Goal: Transaction & Acquisition: Subscribe to service/newsletter

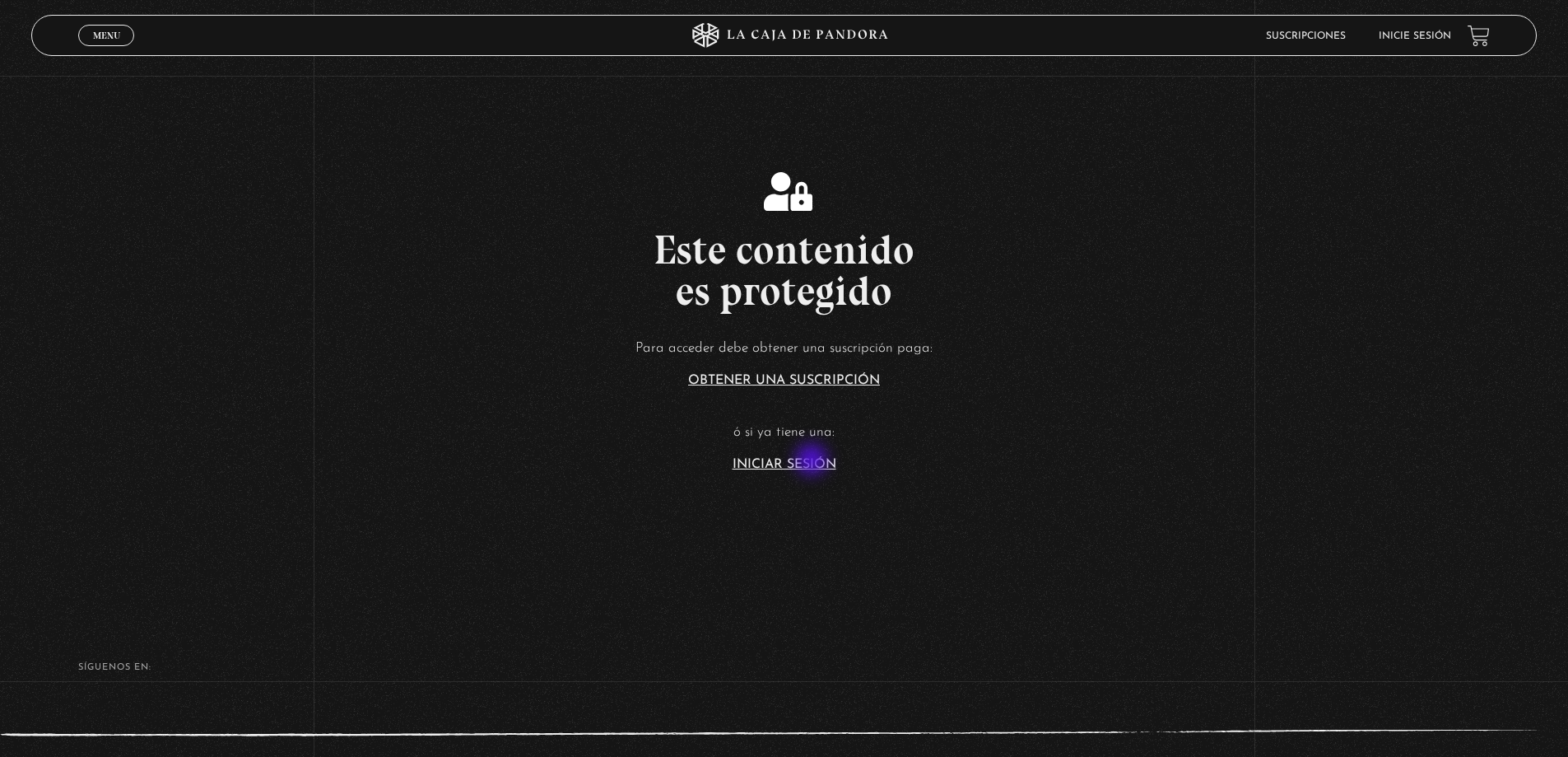
click at [813, 461] on link "Iniciar Sesión" at bounding box center [784, 464] width 104 height 13
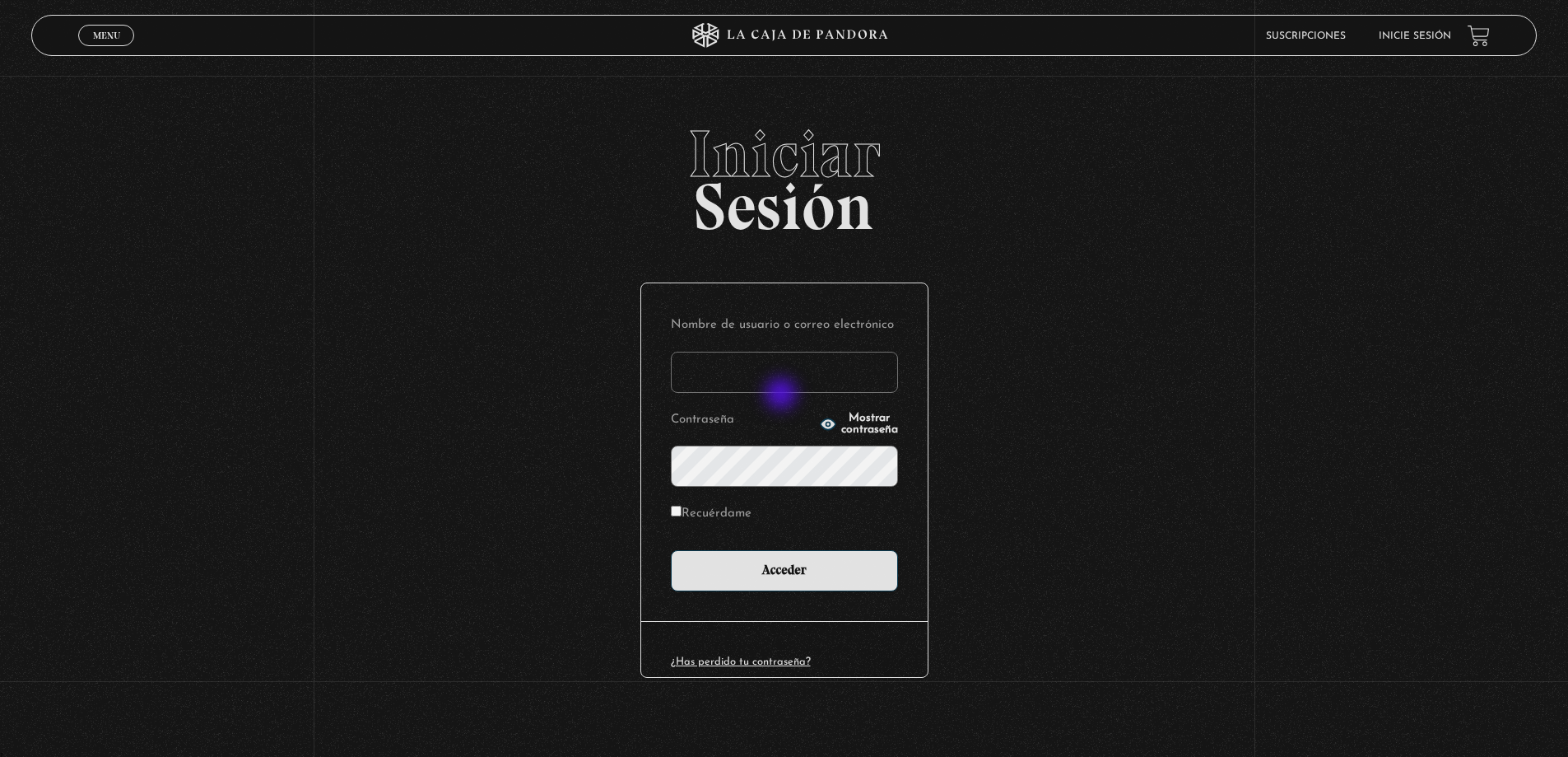
click at [783, 395] on form "Nombre de usuario o correo electrónico Contraseña Mostrar contraseña Recuérdame…" at bounding box center [784, 452] width 227 height 278
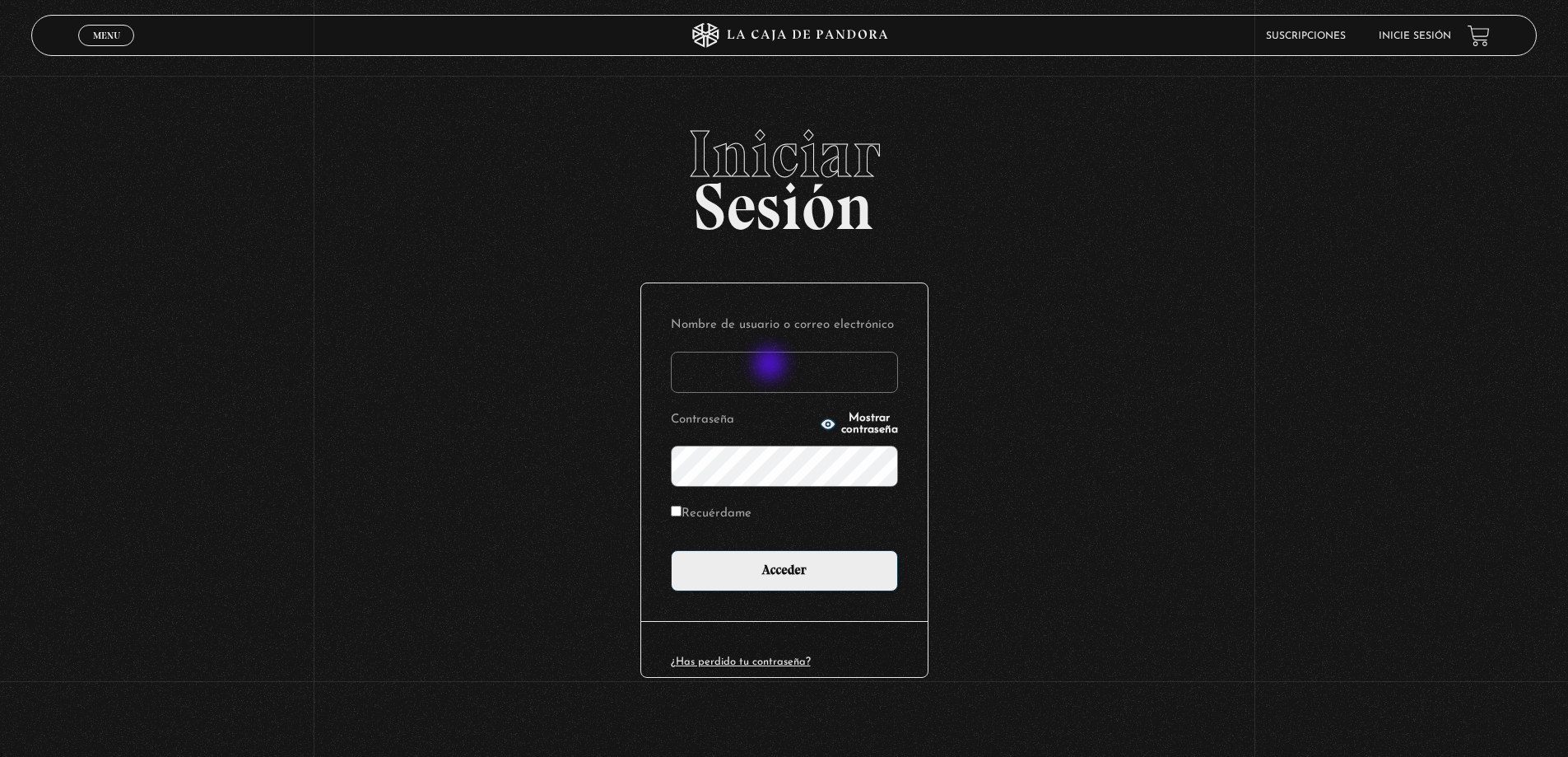
click at [771, 365] on input "Nombre de usuario o correo electrónico" at bounding box center [784, 372] width 227 height 41
type input "roxy.alexa.s.v@gmail.com"
click at [671, 551] on input "Acceder" at bounding box center [784, 571] width 227 height 41
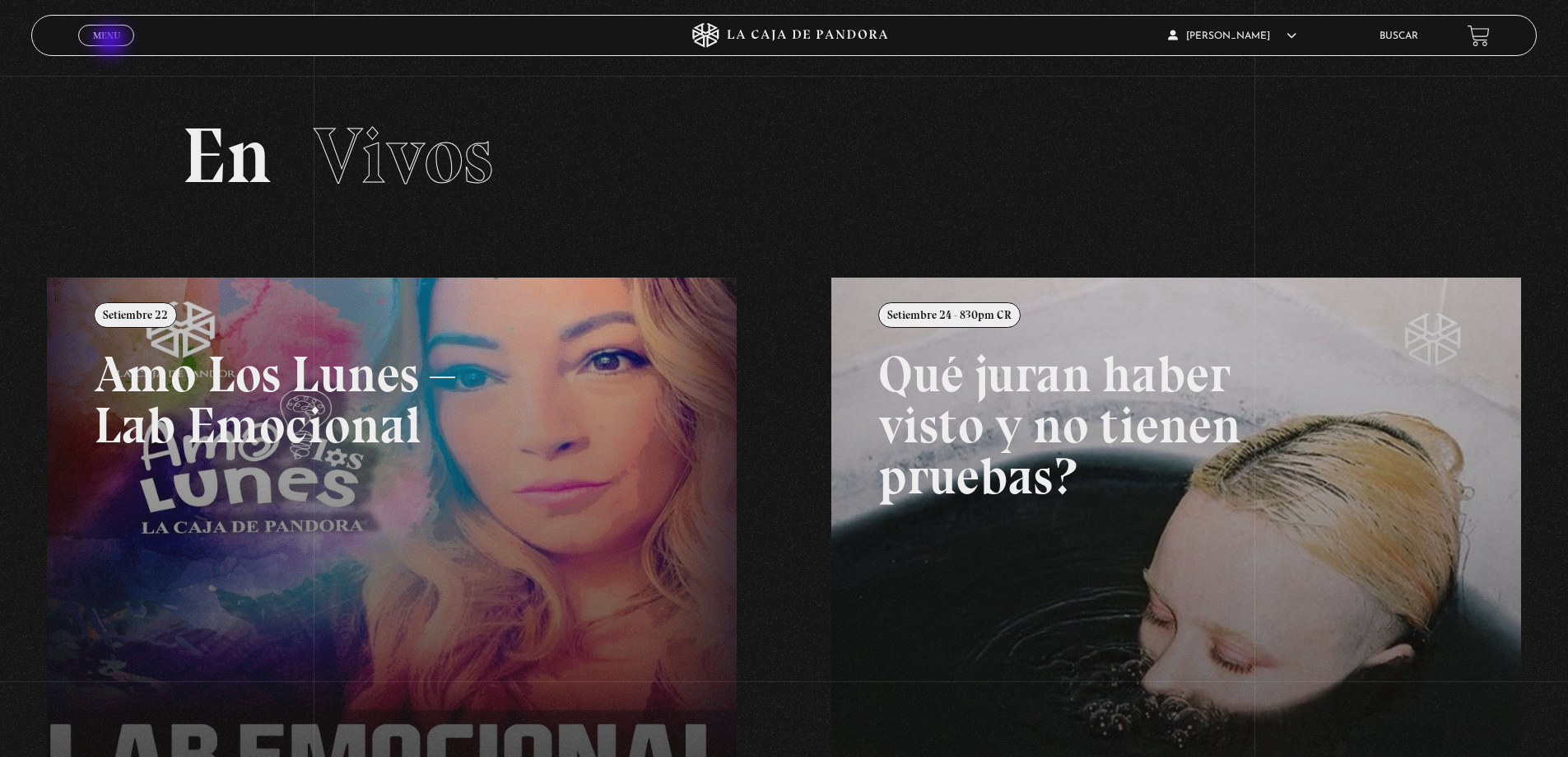
click at [112, 42] on link "Menu Cerrar" at bounding box center [106, 35] width 56 height 21
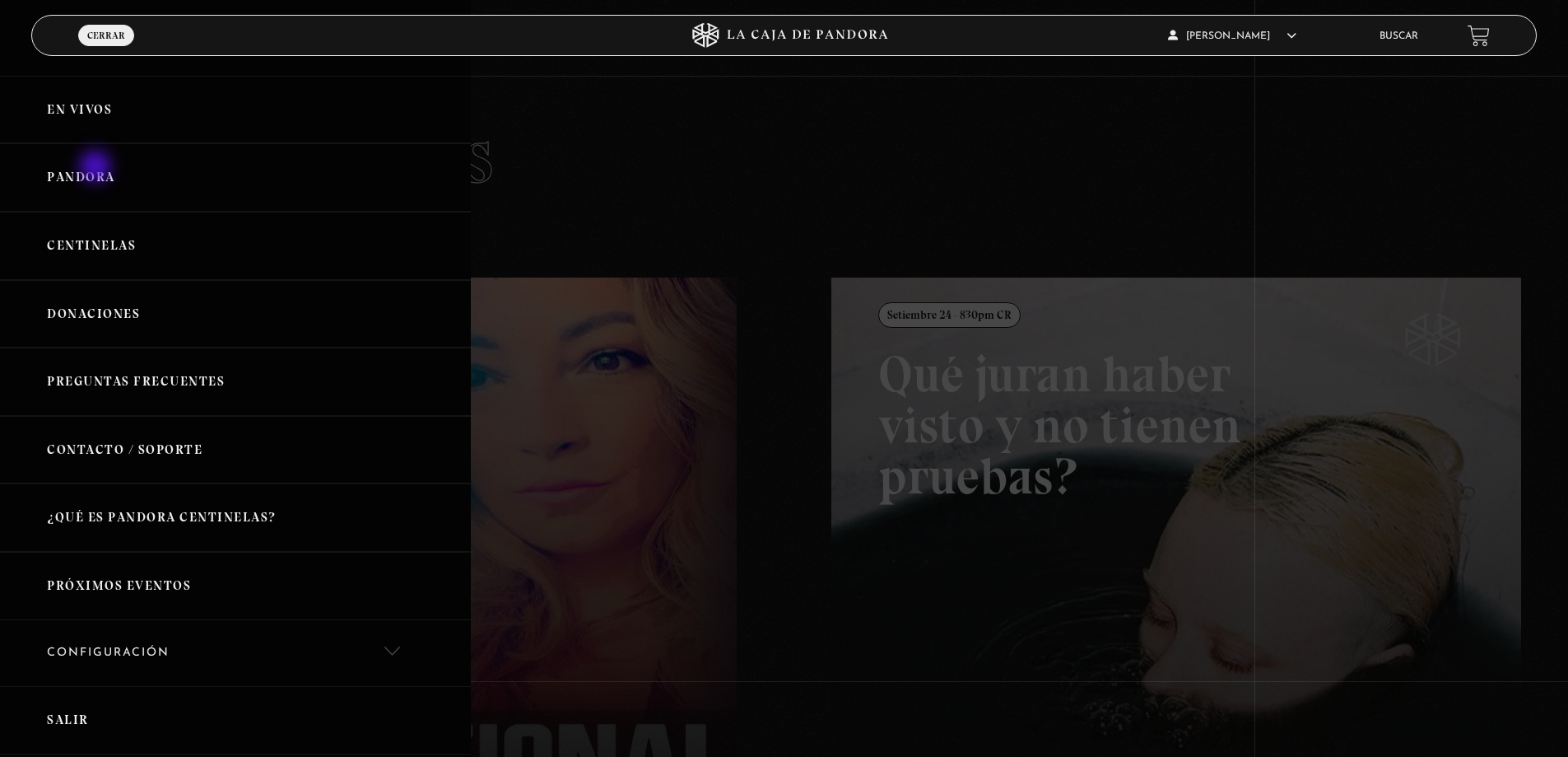
click at [98, 168] on link "Pandora" at bounding box center [235, 178] width 471 height 69
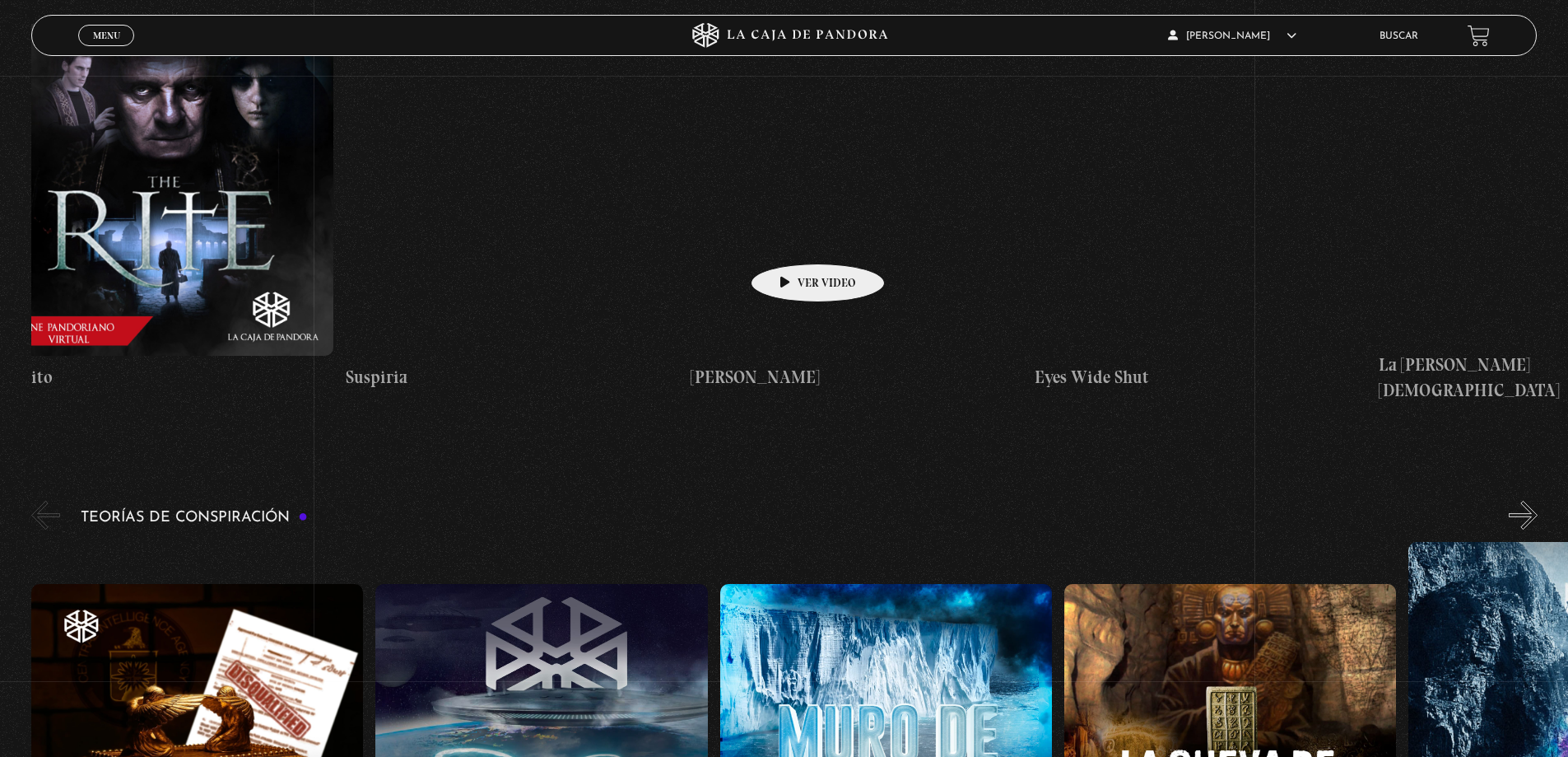
scroll to position [0, 3536]
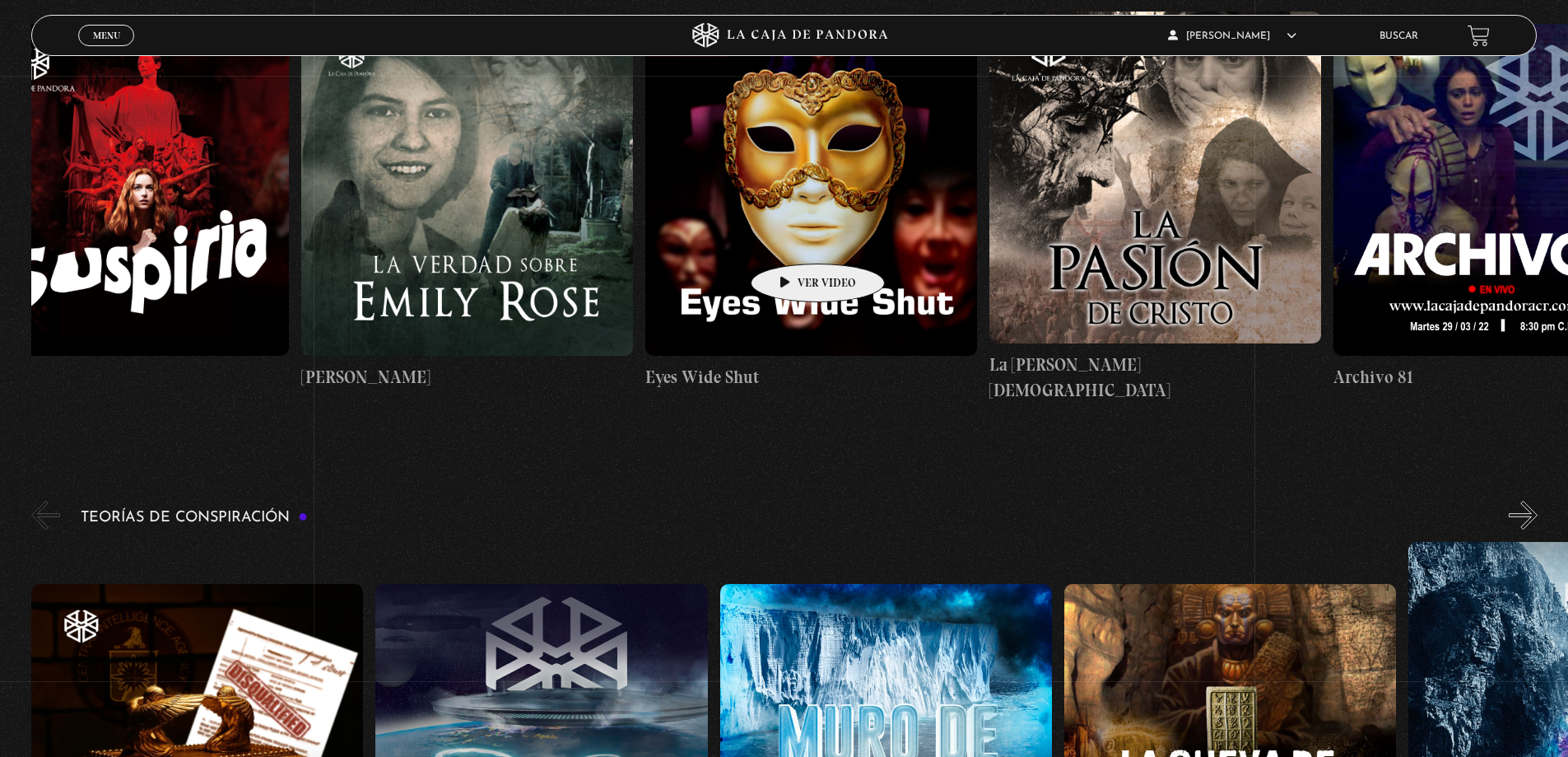
drag, startPoint x: 1429, startPoint y: 234, endPoint x: 720, endPoint y: 246, distance: 709.1
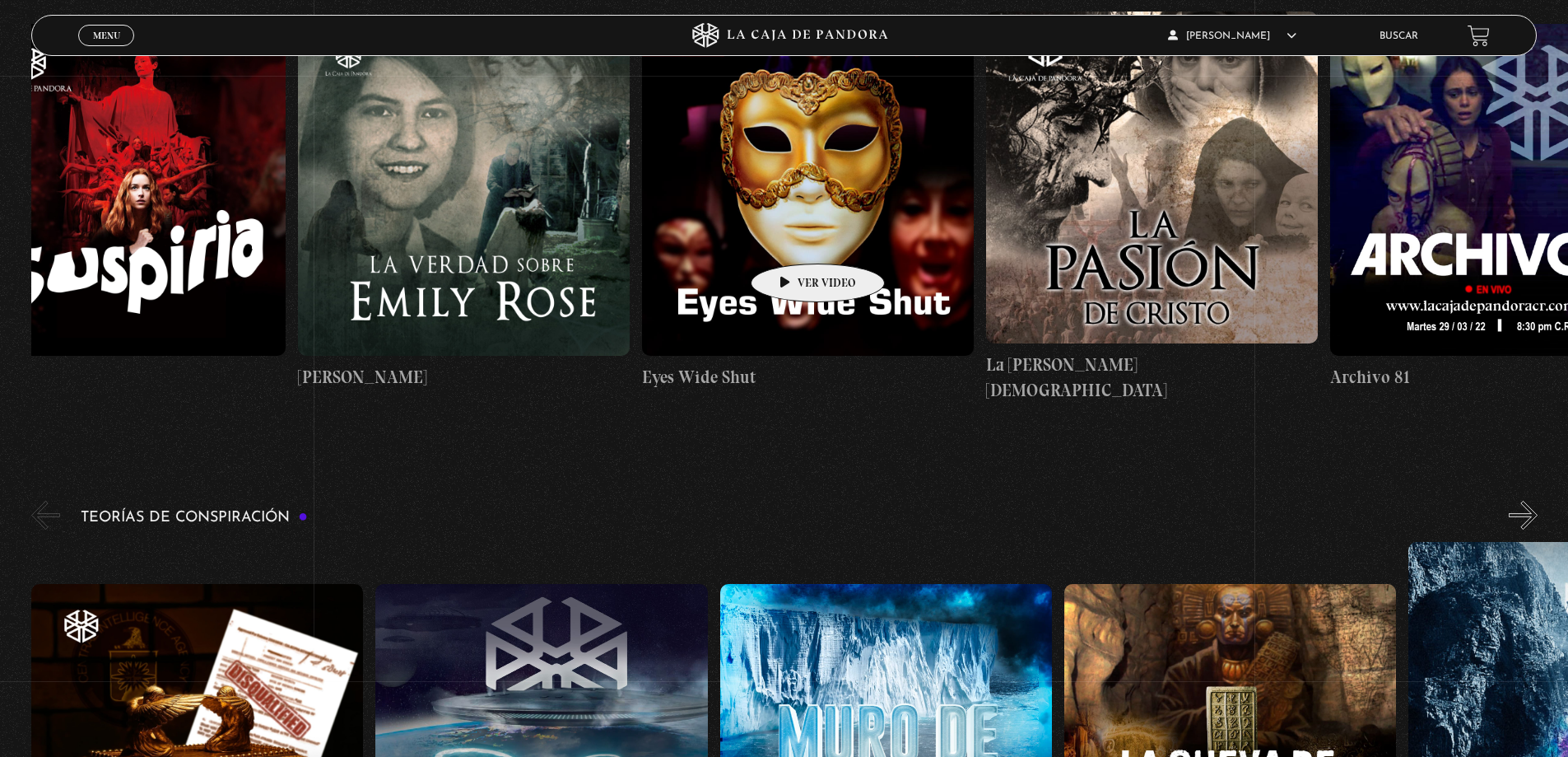
click at [721, 246] on div "El Conjuro Conclave Greenland – Meteoritos Mi Otra Yo Dejar el Mundo Atrás Mids…" at bounding box center [469, 207] width 7918 height 450
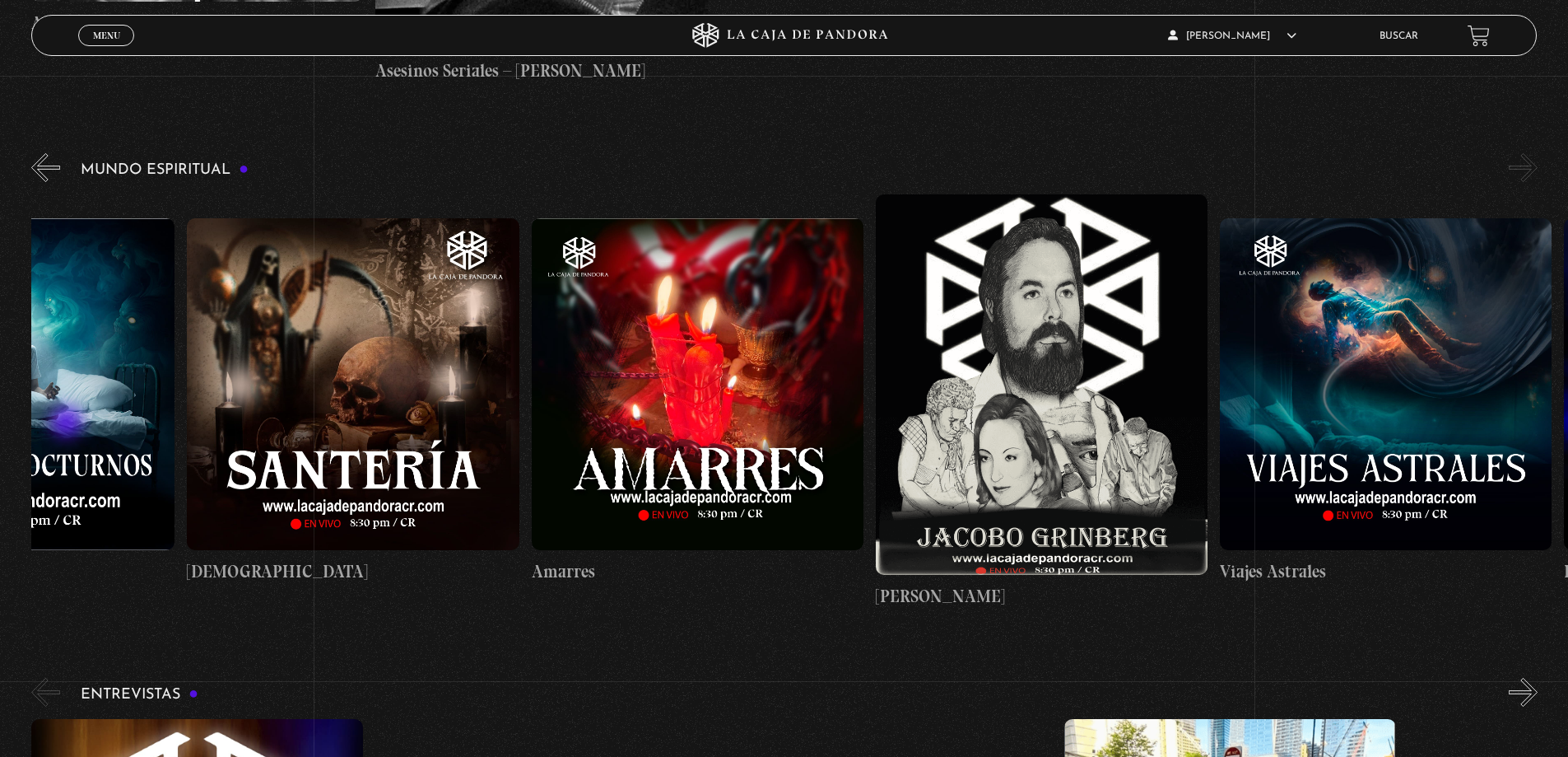
scroll to position [0, 5336]
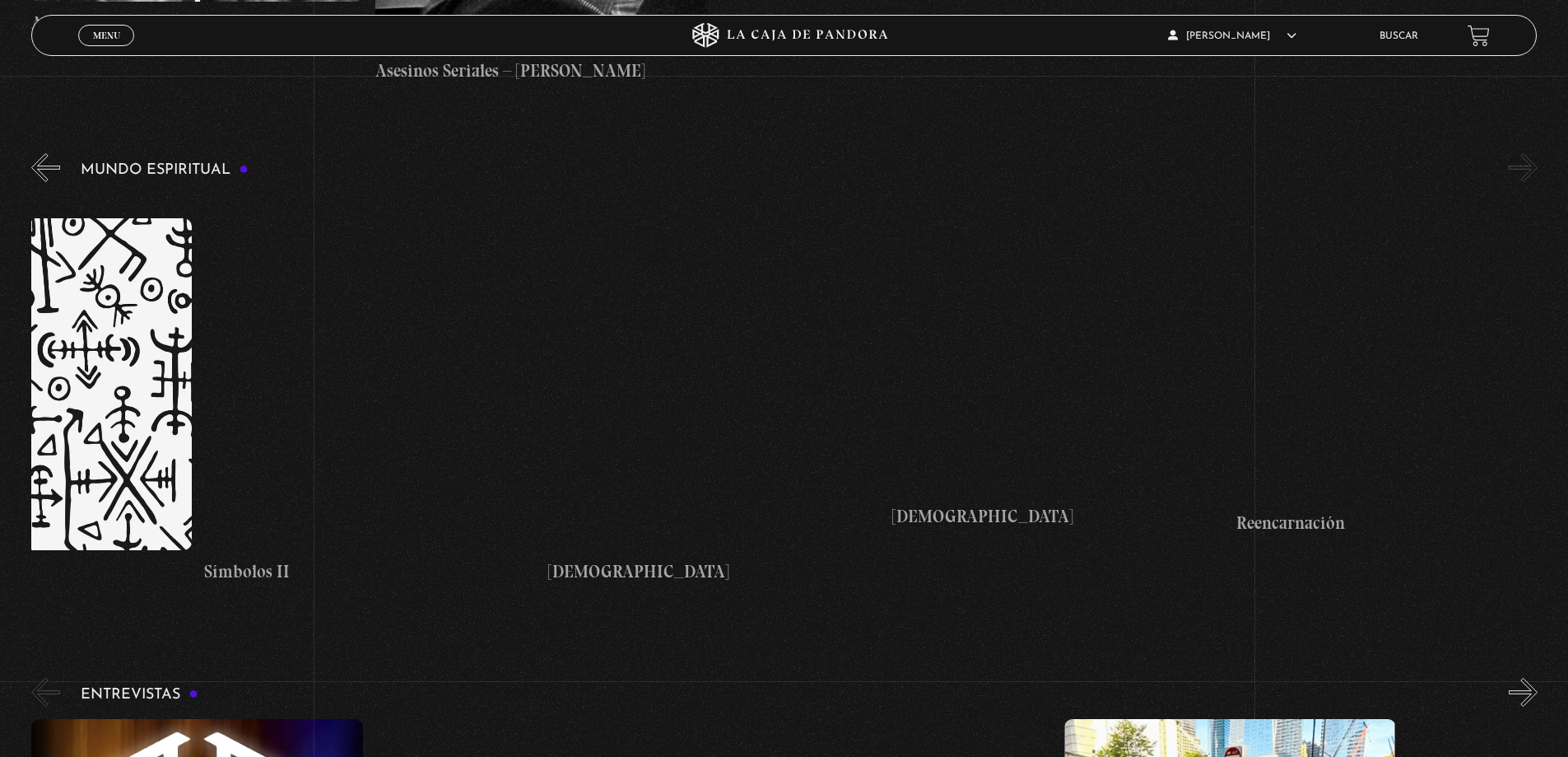
drag, startPoint x: 1353, startPoint y: 434, endPoint x: -471, endPoint y: 412, distance: 1824.1
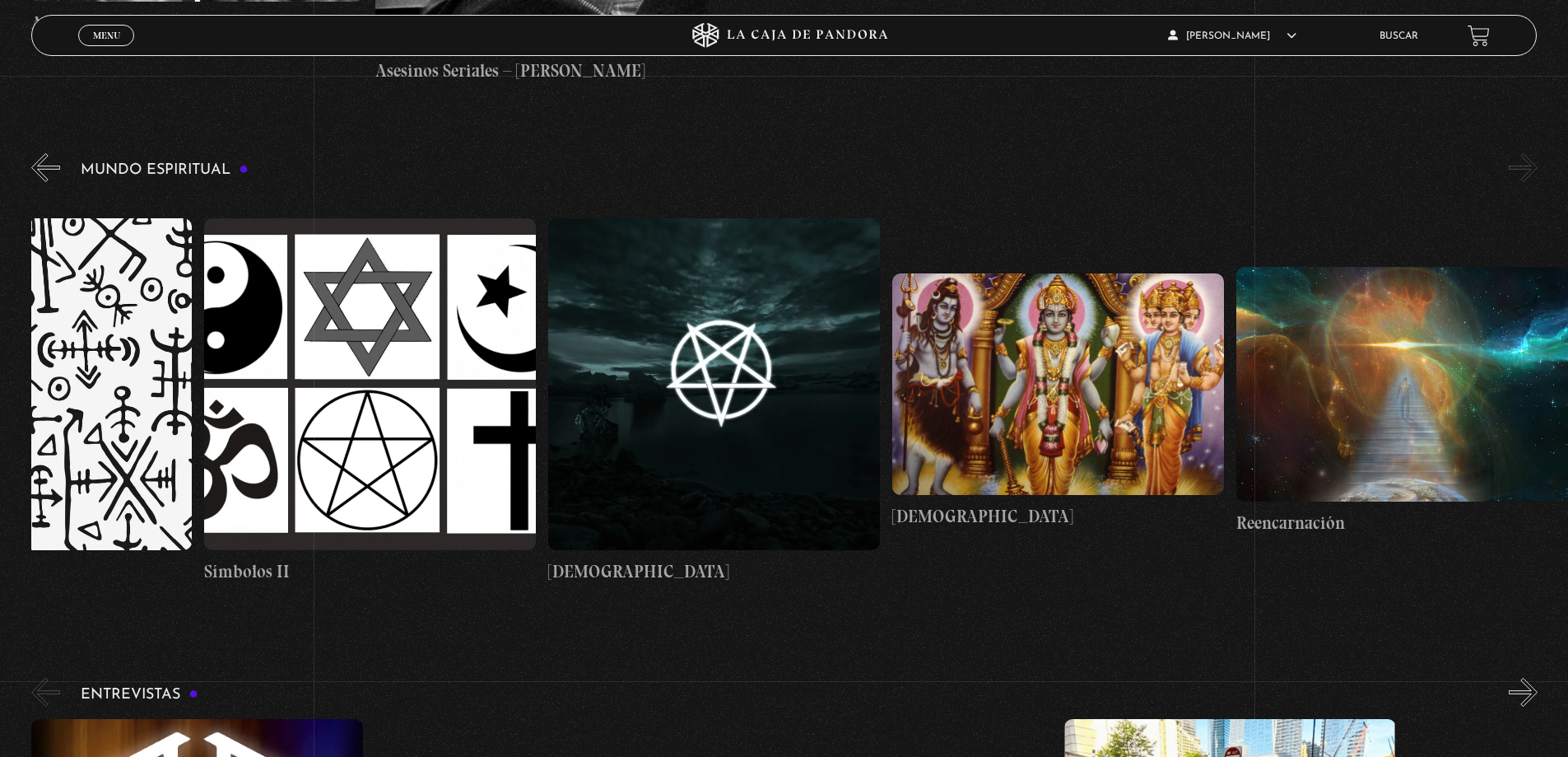
click at [1044, 418] on figure at bounding box center [1058, 384] width 332 height 221
click at [1183, 328] on figure at bounding box center [1058, 384] width 332 height 221
